Goal: Task Accomplishment & Management: Manage account settings

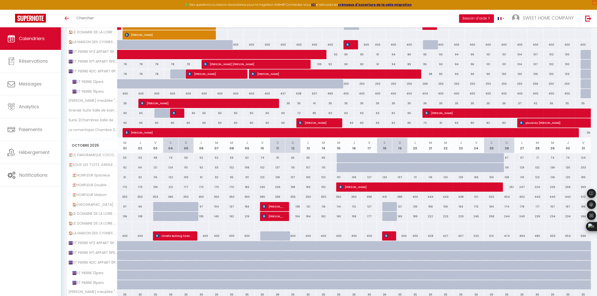
click at [121, 251] on div at bounding box center [124, 246] width 15 height 10
type input "100"
type input "Mer 01 Octobre 2025"
type input "Jeu 02 Octobre 2025"
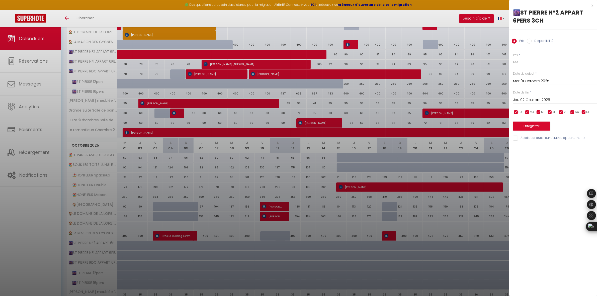
click at [539, 42] on label "Disponibilité" at bounding box center [543, 42] width 22 height 6
click at [532, 42] on input "Disponibilité" at bounding box center [529, 41] width 5 height 5
radio input "true"
radio input "false"
click at [536, 100] on input "Jeu 02 Octobre 2025" at bounding box center [555, 100] width 84 height 7
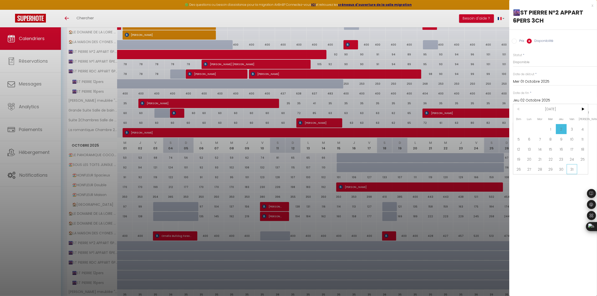
click at [570, 171] on span "31" at bounding box center [572, 169] width 11 height 10
type input "Ven 31 Octobre 2025"
click at [536, 125] on button "Enregistrer" at bounding box center [531, 126] width 37 height 9
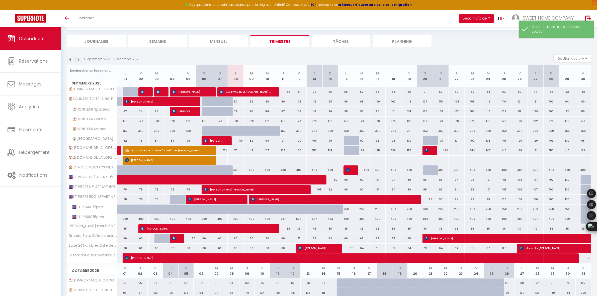
scroll to position [153, 0]
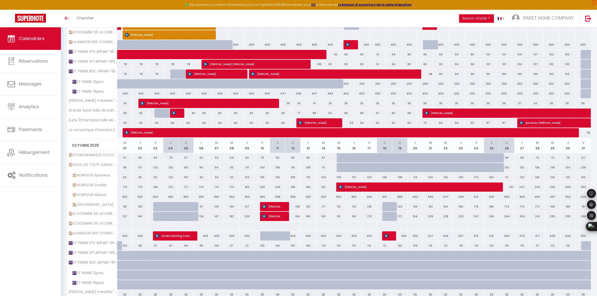
click at [118, 248] on div "100" at bounding box center [124, 245] width 15 height 9
select select "1"
type input "Mer 01 Octobre 2025"
type input "Jeu 02 Octobre 2025"
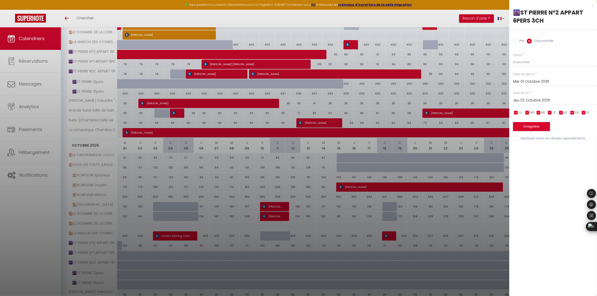
click at [534, 82] on input "Mer 01 Octobre 2025" at bounding box center [555, 82] width 84 height 7
click at [522, 91] on span "<" at bounding box center [518, 90] width 11 height 10
click at [520, 138] on span "21" at bounding box center [518, 140] width 11 height 10
type input "Dim 21 Septembre 2025"
click at [551, 102] on input "Jeu 02 Octobre 2025" at bounding box center [555, 100] width 84 height 7
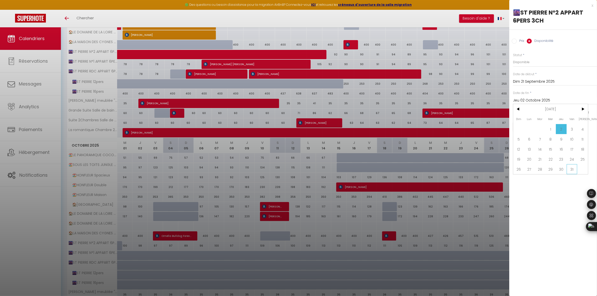
click at [571, 171] on span "31" at bounding box center [572, 169] width 11 height 10
type input "Ven 31 Octobre 2025"
click at [531, 126] on button "Enregistrer" at bounding box center [531, 126] width 37 height 9
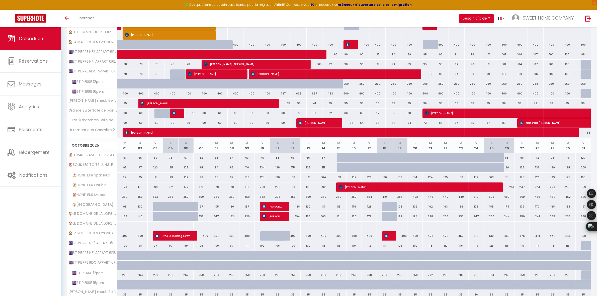
click at [121, 256] on div at bounding box center [124, 256] width 15 height 10
select select "1"
type input "Mer 01 Octobre 2025"
type input "Jeu 02 Octobre 2025"
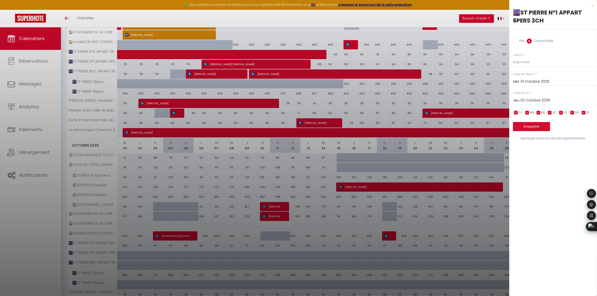
click at [549, 82] on input "Mer 01 Octobre 2025" at bounding box center [555, 82] width 84 height 7
click at [521, 91] on span "<" at bounding box center [518, 90] width 11 height 10
click at [572, 139] on span "26" at bounding box center [572, 140] width 11 height 10
type input "Ven 26 Septembre 2025"
click at [537, 102] on input "Jeu 02 Octobre 2025" at bounding box center [555, 100] width 84 height 7
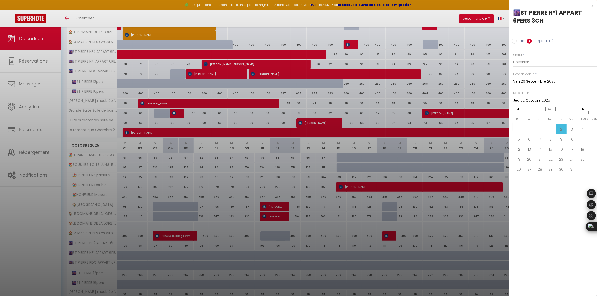
click at [574, 170] on span "31" at bounding box center [572, 169] width 11 height 10
type input "Ven 31 Octobre 2025"
click at [544, 126] on button "Enregistrer" at bounding box center [531, 126] width 37 height 9
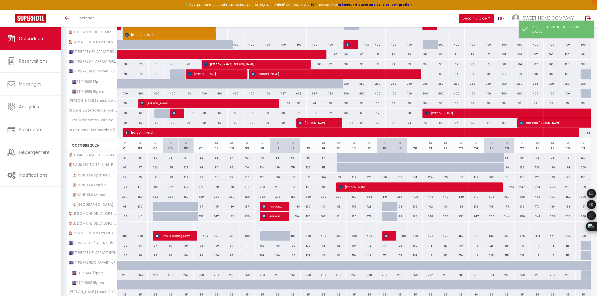
click at [122, 268] on div at bounding box center [124, 266] width 15 height 10
select select "1"
type input "Mer 01 Octobre 2025"
type input "Jeu 02 Octobre 2025"
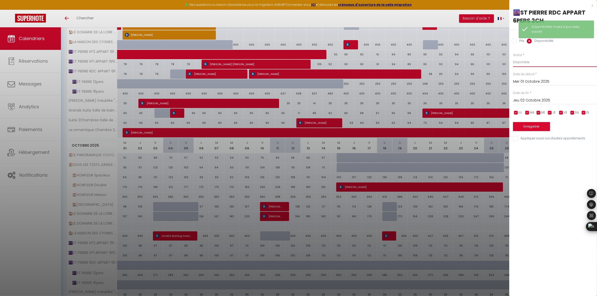
click at [541, 63] on select "Disponible Indisponible" at bounding box center [555, 62] width 84 height 10
click at [541, 64] on select "Disponible Indisponible" at bounding box center [555, 62] width 84 height 10
click at [529, 81] on input "Mer 01 Octobre 2025" at bounding box center [555, 82] width 84 height 7
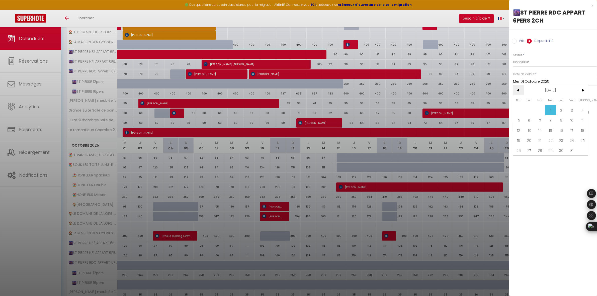
click at [517, 89] on span "<" at bounding box center [518, 90] width 11 height 10
click at [570, 141] on span "26" at bounding box center [572, 140] width 11 height 10
type input "Ven 26 Septembre 2025"
click at [540, 99] on input "Jeu 02 Octobre 2025" at bounding box center [555, 100] width 84 height 7
click at [574, 171] on span "31" at bounding box center [572, 169] width 11 height 10
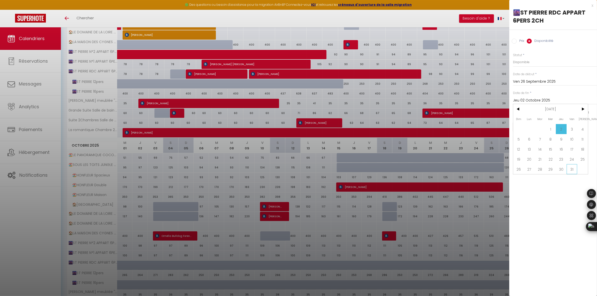
type input "Ven 31 Octobre 2025"
click at [533, 127] on button "Enregistrer" at bounding box center [531, 126] width 37 height 9
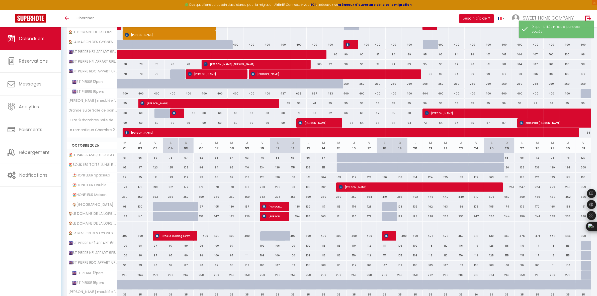
click at [129, 286] on div at bounding box center [130, 288] width 15 height 10
select select "1"
type input "Mer 01 Octobre 2025"
type input "Jeu 02 Octobre 2025"
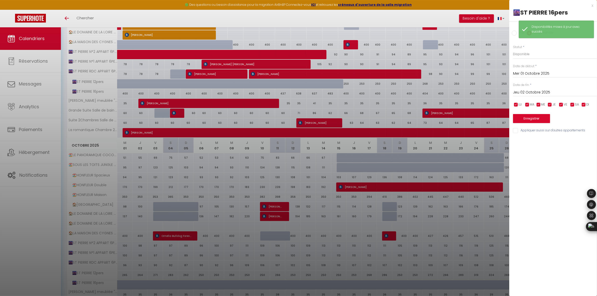
click at [534, 74] on input "Mer 01 Octobre 2025" at bounding box center [555, 73] width 84 height 7
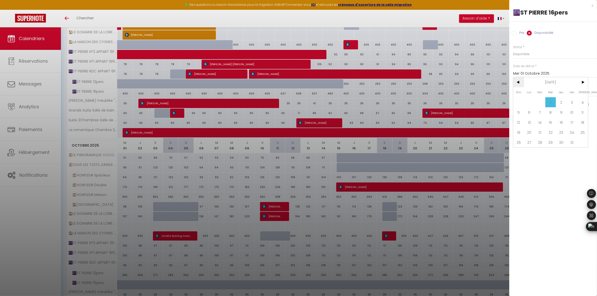
click at [516, 82] on span "<" at bounding box center [518, 82] width 11 height 10
click at [571, 132] on span "26" at bounding box center [572, 132] width 11 height 10
type input "Ven 26 Septembre 2025"
click at [546, 94] on input "Jeu 02 Octobre 2025" at bounding box center [555, 92] width 84 height 7
click at [576, 158] on span "31" at bounding box center [572, 161] width 11 height 10
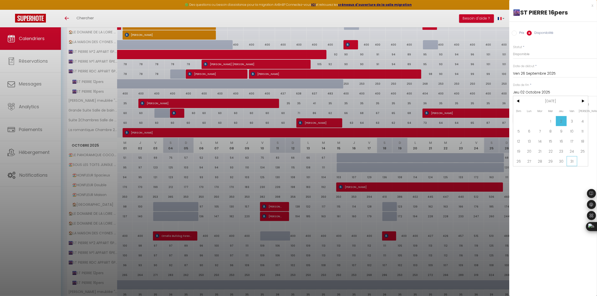
type input "Ven 31 Octobre 2025"
click at [540, 118] on button "Enregistrer" at bounding box center [531, 118] width 37 height 9
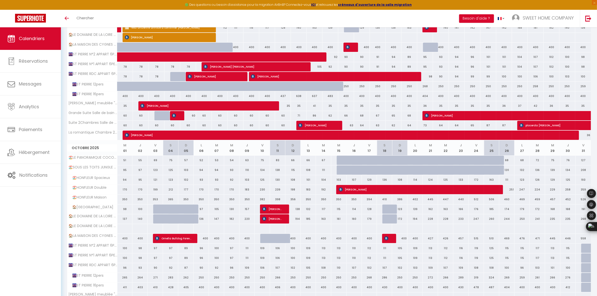
scroll to position [25, 0]
